Goal: Find specific page/section: Find specific page/section

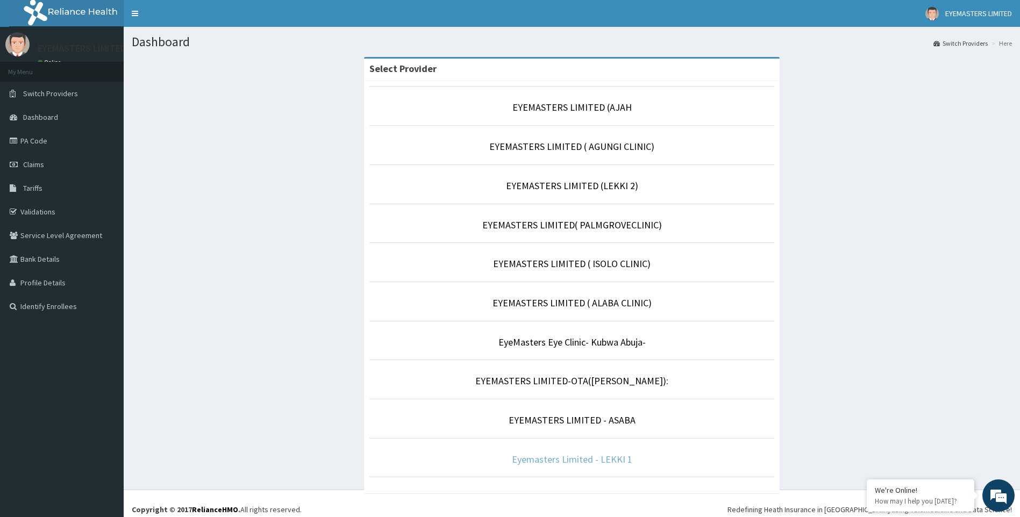
click at [582, 462] on link "Eyemasters Limited - LEKKI 1" at bounding box center [572, 459] width 120 height 12
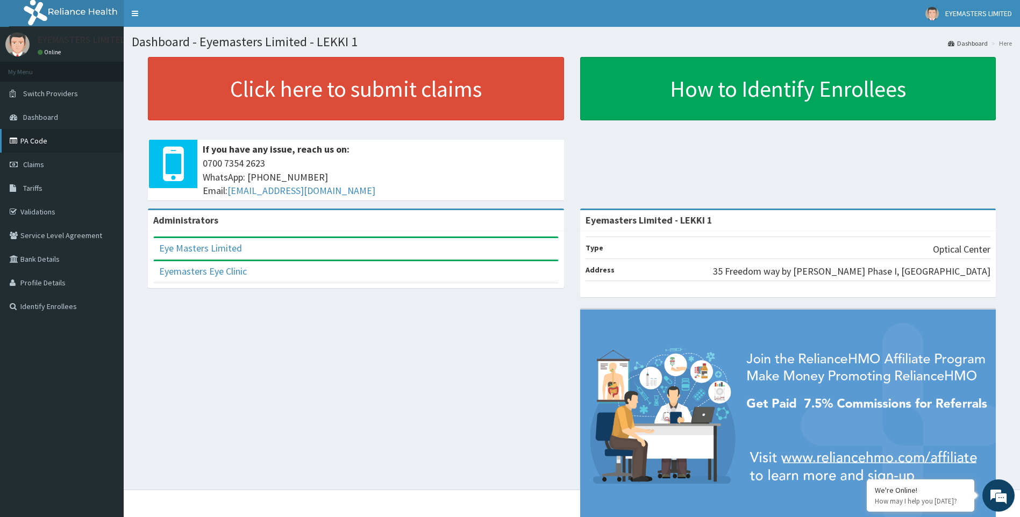
click at [47, 140] on link "PA Code" at bounding box center [62, 141] width 124 height 24
